Goal: Task Accomplishment & Management: Manage account settings

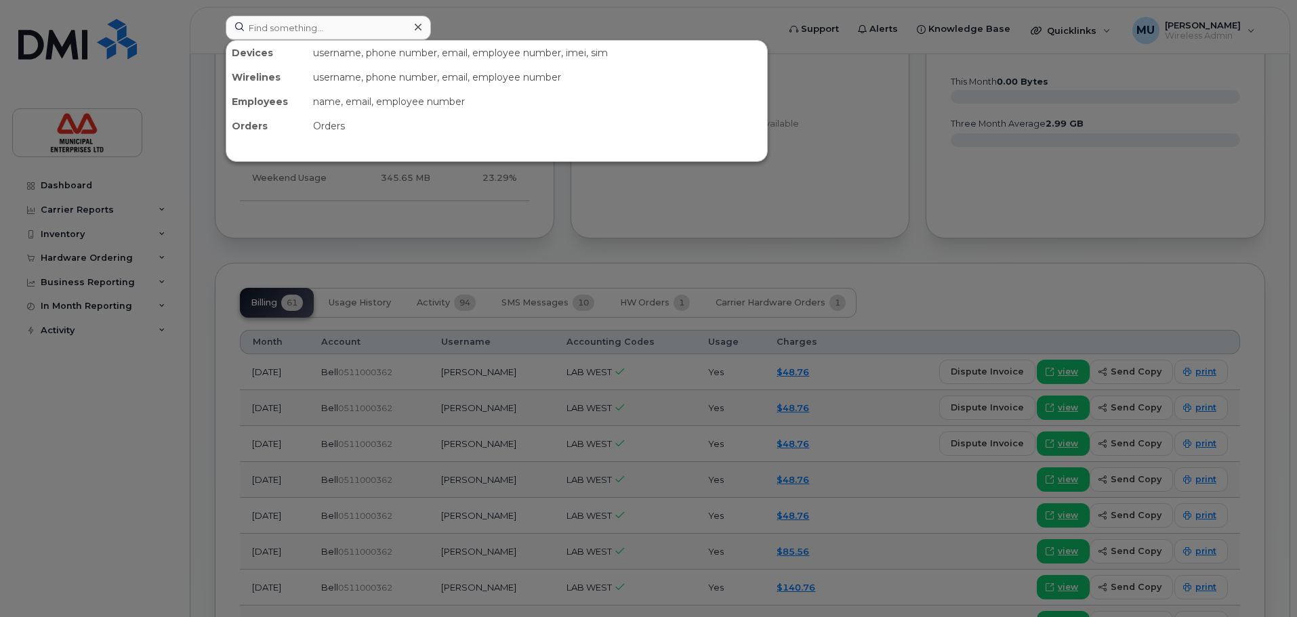
click at [367, 19] on input at bounding box center [328, 28] width 205 height 24
click at [325, 26] on input at bounding box center [328, 28] width 205 height 24
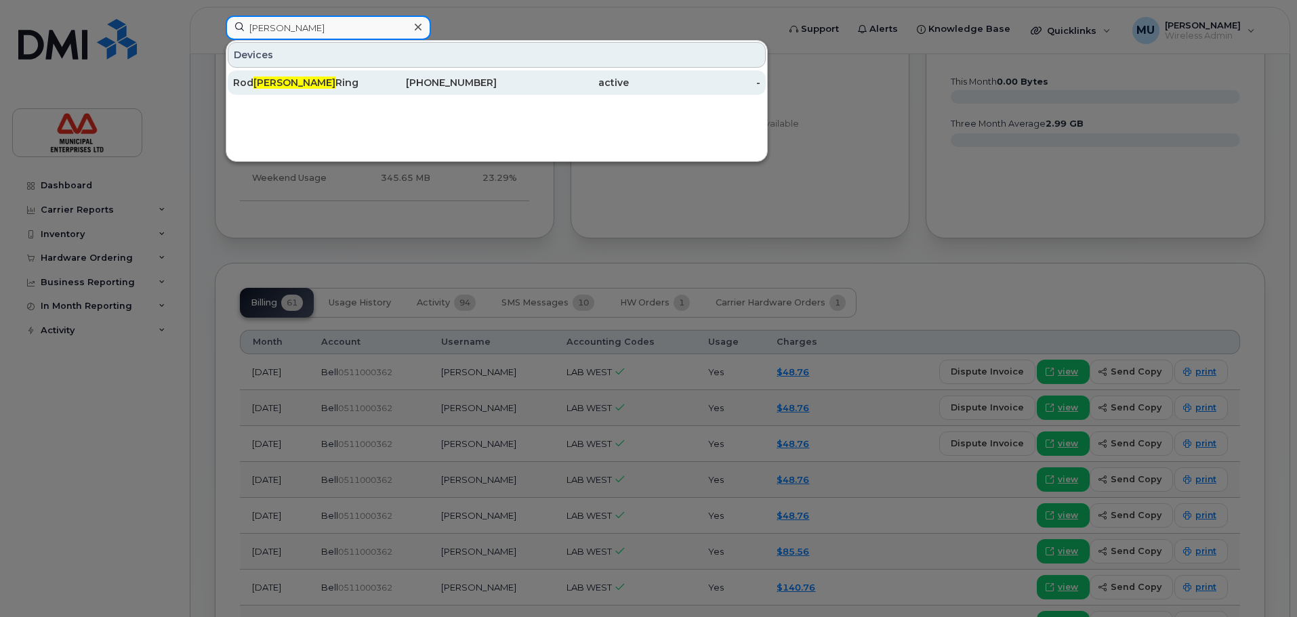
type input "tupper"
click at [289, 72] on div "Rod Tupper Ring" at bounding box center [299, 82] width 132 height 24
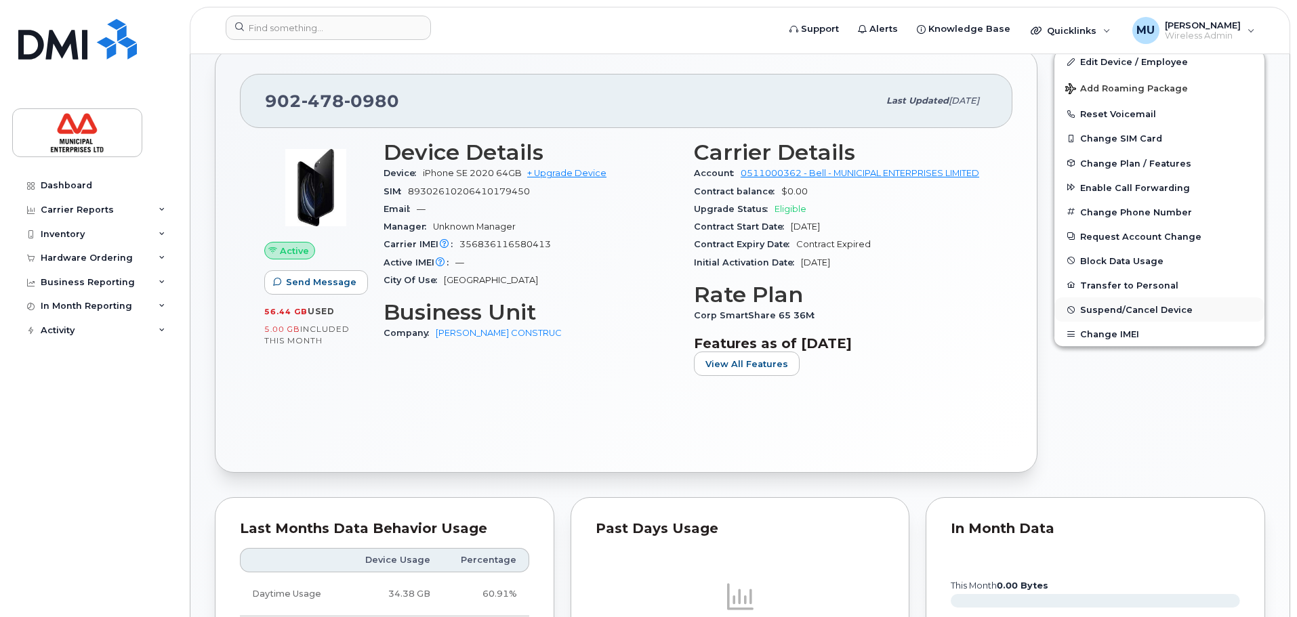
scroll to position [271, 0]
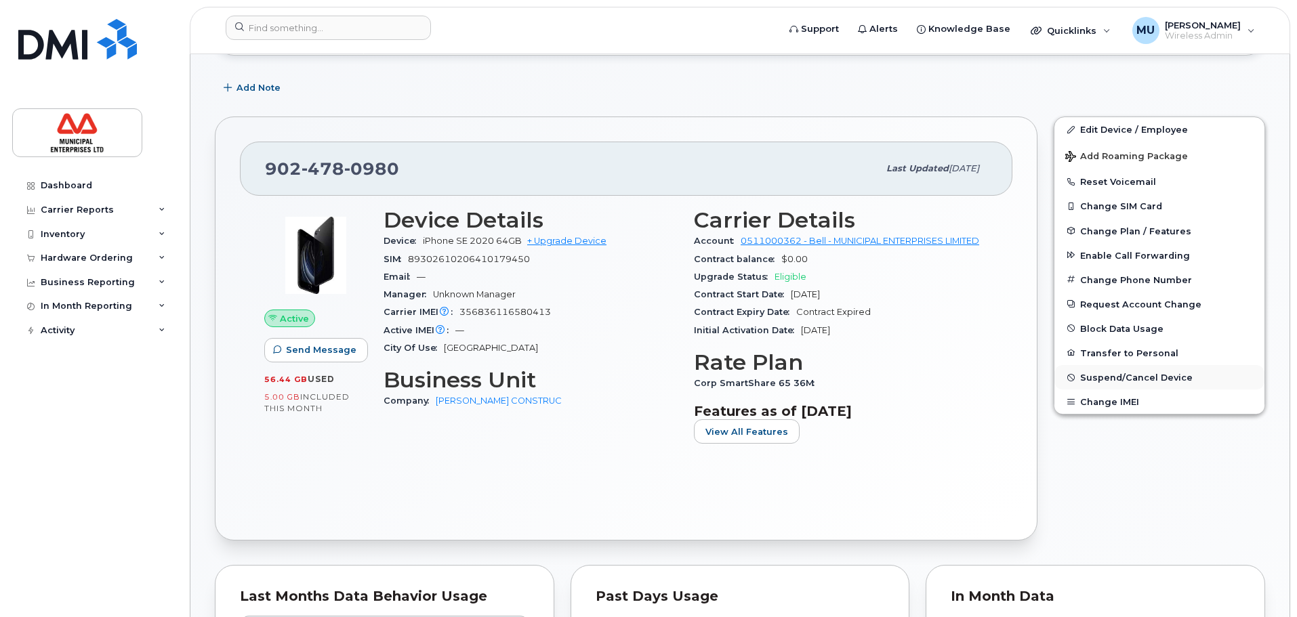
click at [1086, 377] on span "Suspend/Cancel Device" at bounding box center [1136, 378] width 112 height 10
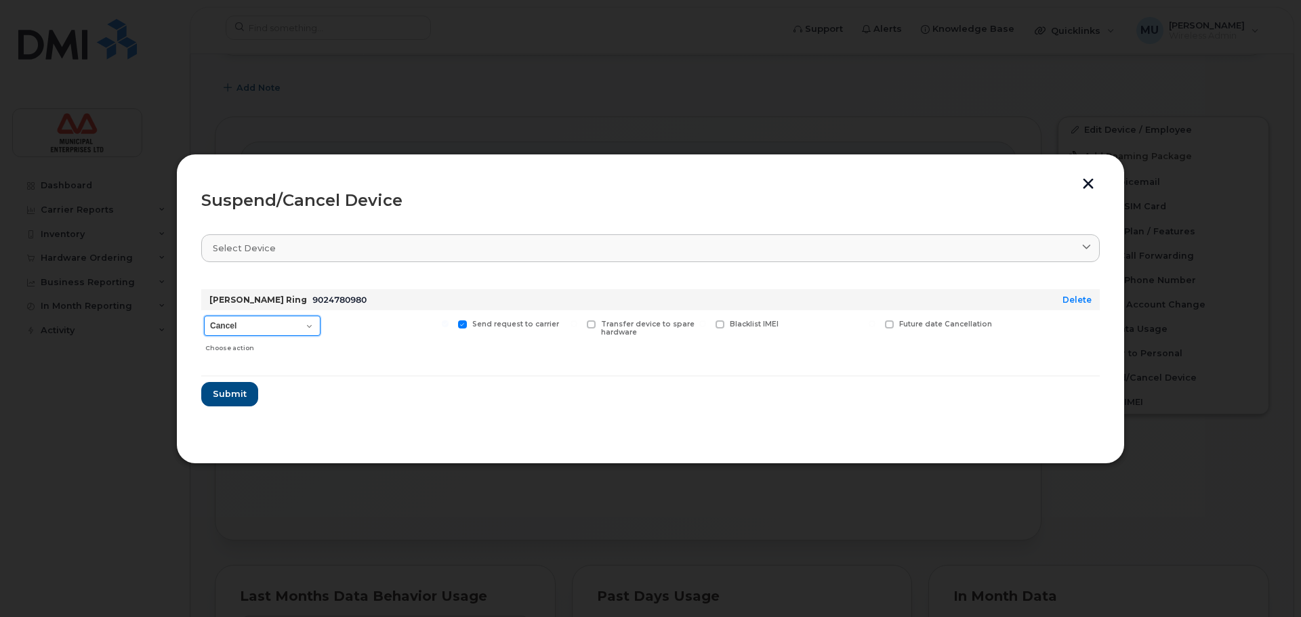
click at [285, 326] on select "Cancel Suspend - Extend Suspension Suspend - Reduced Rate Suspend - Full Rate S…" at bounding box center [262, 326] width 117 height 20
select select "[object Object]"
click at [204, 316] on select "Cancel Suspend - Extend Suspension Suspend - Reduced Rate Suspend - Full Rate S…" at bounding box center [262, 326] width 117 height 20
click at [464, 327] on span at bounding box center [462, 324] width 9 height 9
click at [449, 327] on input "Send request to carrier" at bounding box center [445, 323] width 7 height 7
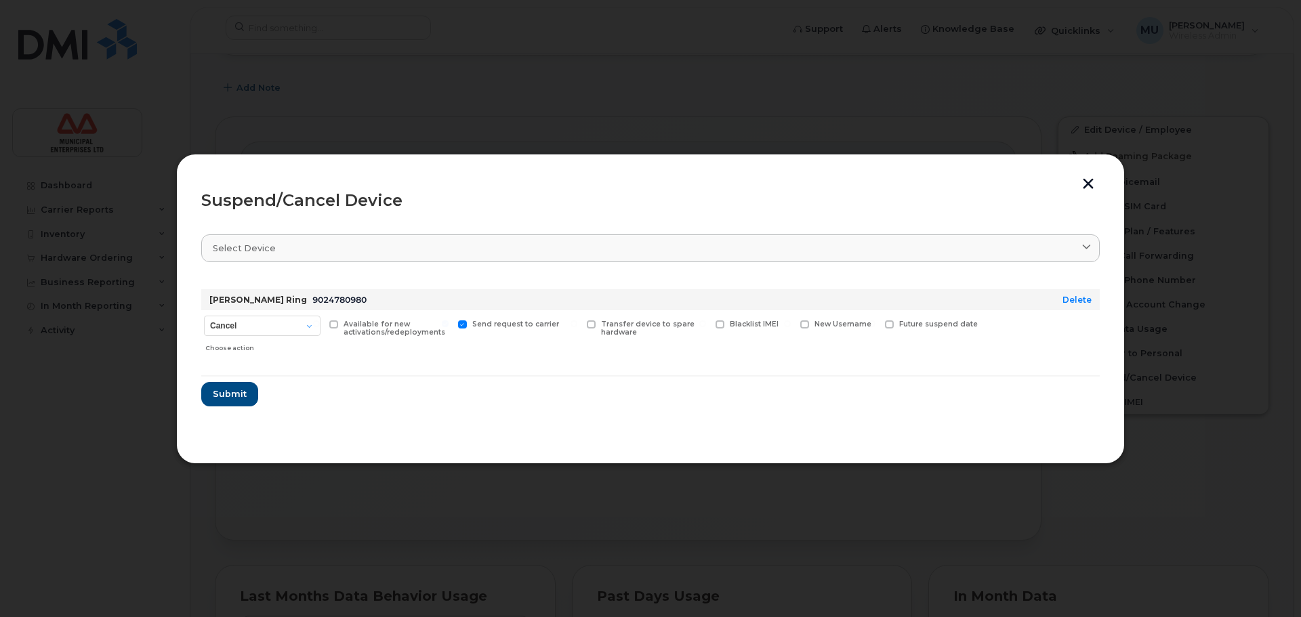
checkbox input "false"
drag, startPoint x: 477, startPoint y: 331, endPoint x: 476, endPoint y: 320, distance: 11.5
click at [477, 327] on div "Send request to carrier" at bounding box center [517, 334] width 125 height 48
click at [1083, 177] on div "Suspend/Cancel Device Select device Type first three symbols or more [PERSON_NA…" at bounding box center [650, 309] width 948 height 310
click at [1087, 187] on button "button" at bounding box center [1088, 185] width 20 height 14
